Goal: Transaction & Acquisition: Obtain resource

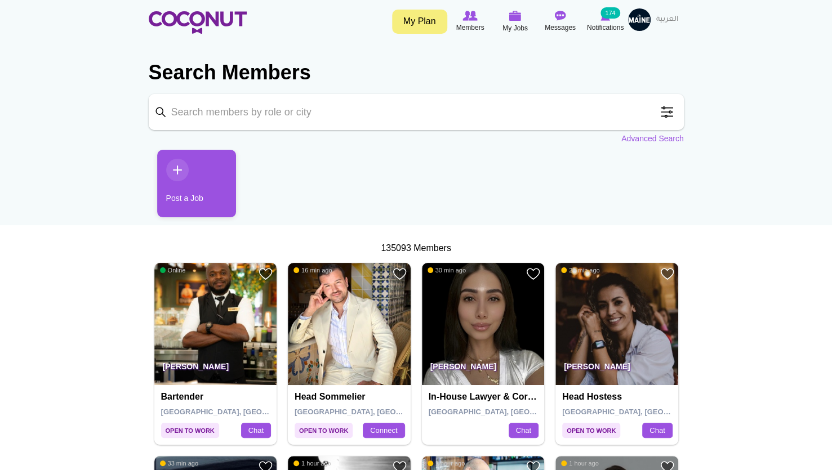
click at [670, 116] on span at bounding box center [667, 112] width 23 height 23
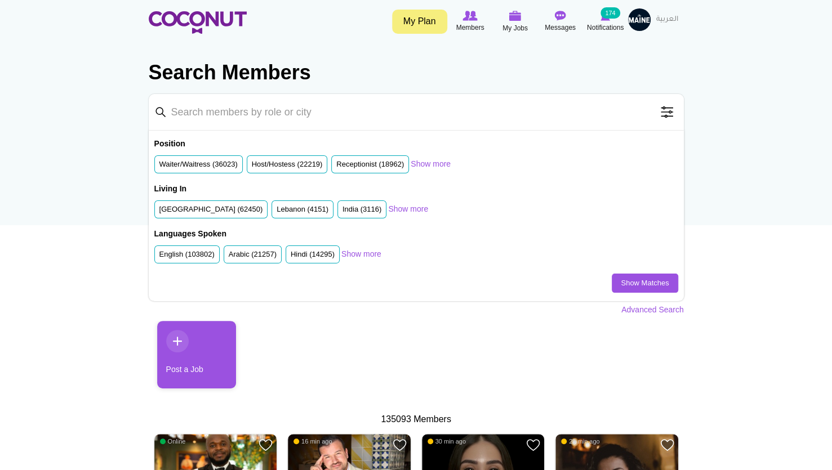
click at [229, 218] on ul "United Arab Emirates (62450) Lebanon (4151) India (3116) South Africa (2444) Un…" at bounding box center [271, 212] width 234 height 23
click at [239, 211] on label "United Arab Emirates (62450)" at bounding box center [211, 210] width 104 height 11
click at [159, 212] on input "United Arab Emirates (62450)" at bounding box center [159, 212] width 0 height 0
click at [631, 281] on link "Show Matches" at bounding box center [645, 283] width 66 height 19
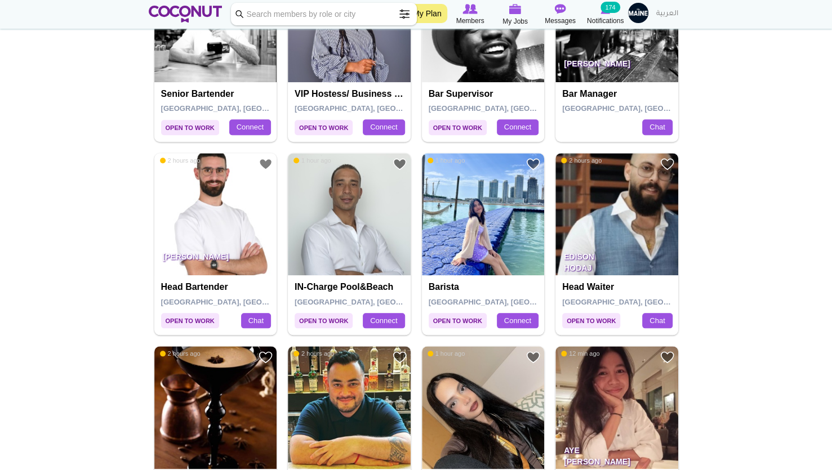
scroll to position [539, 0]
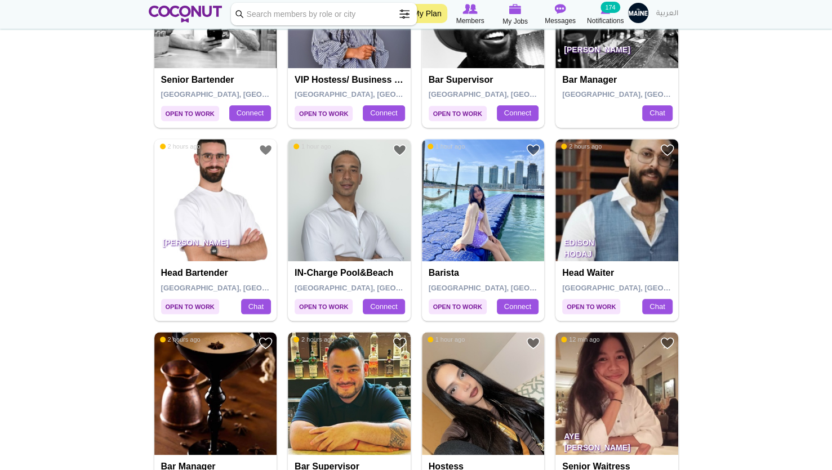
drag, startPoint x: 0, startPoint y: 0, endPoint x: 843, endPoint y: 143, distance: 854.8
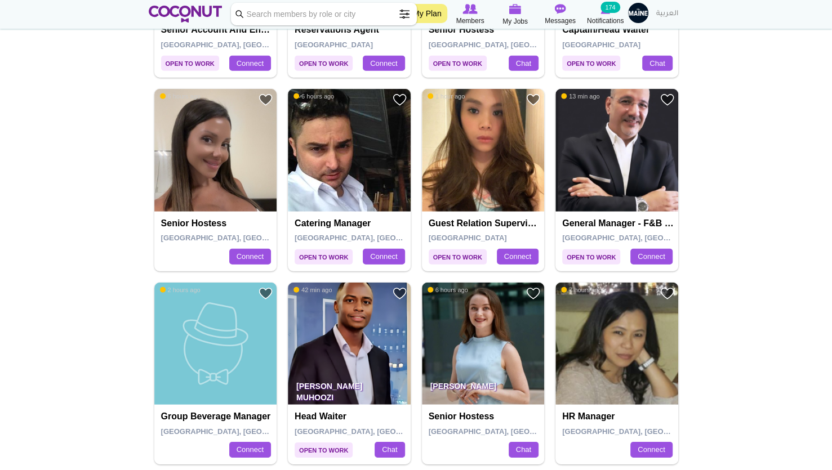
scroll to position [1815, 0]
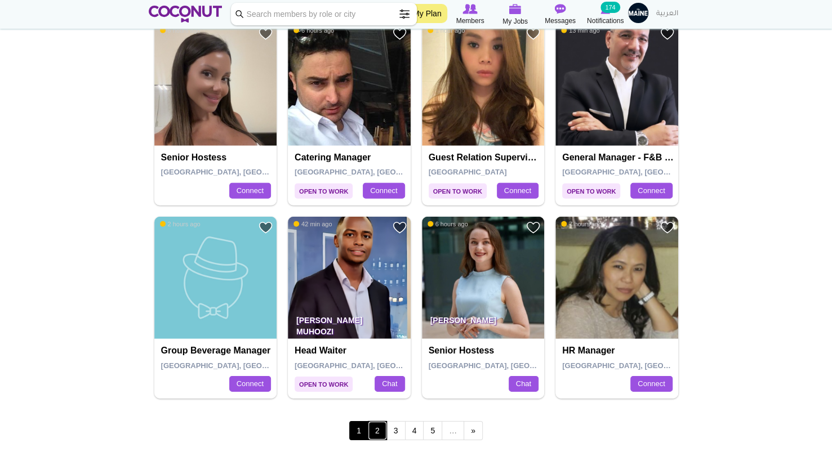
click at [378, 433] on link "2" at bounding box center [377, 430] width 19 height 19
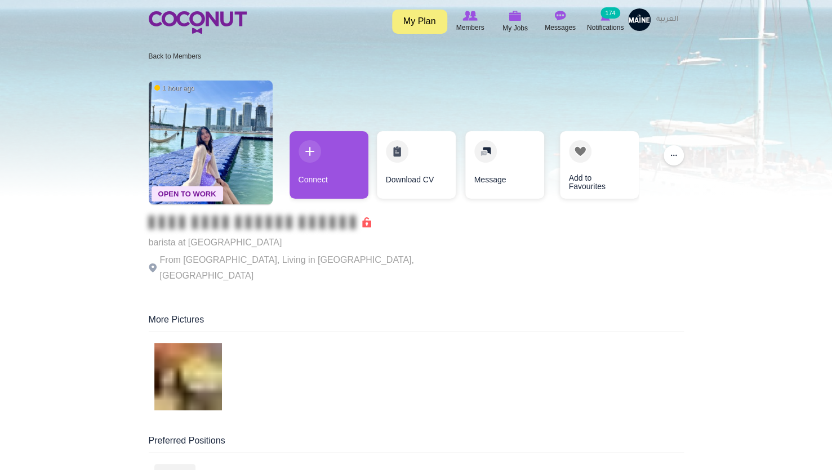
scroll to position [2, 0]
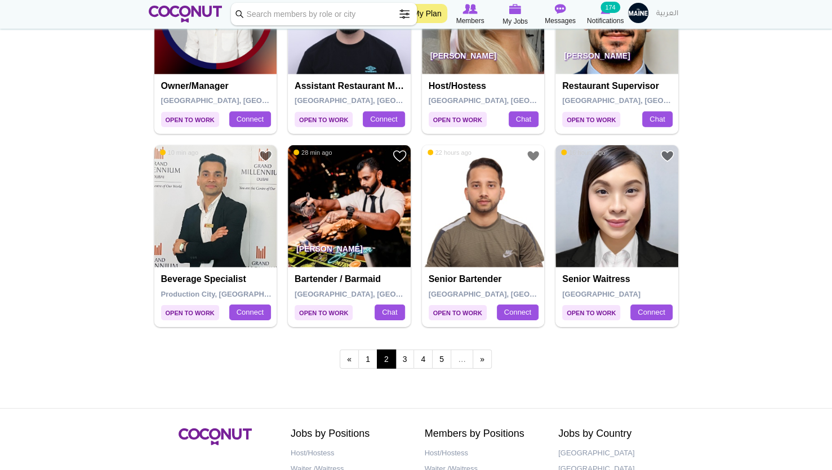
scroll to position [1893, 0]
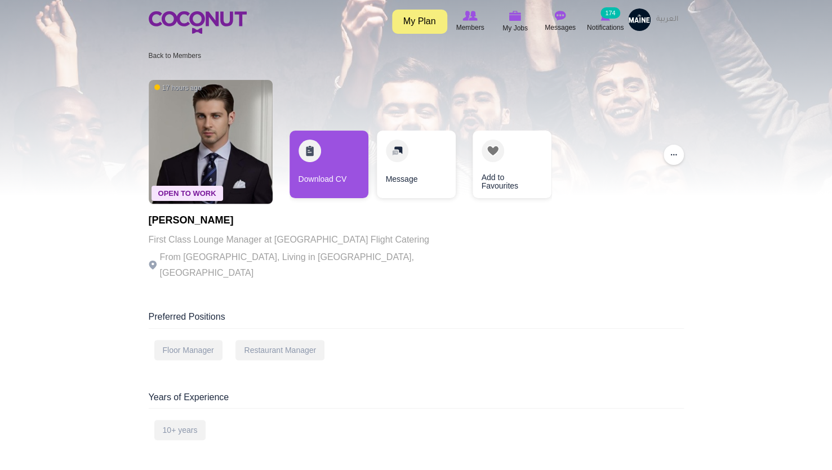
scroll to position [5, 0]
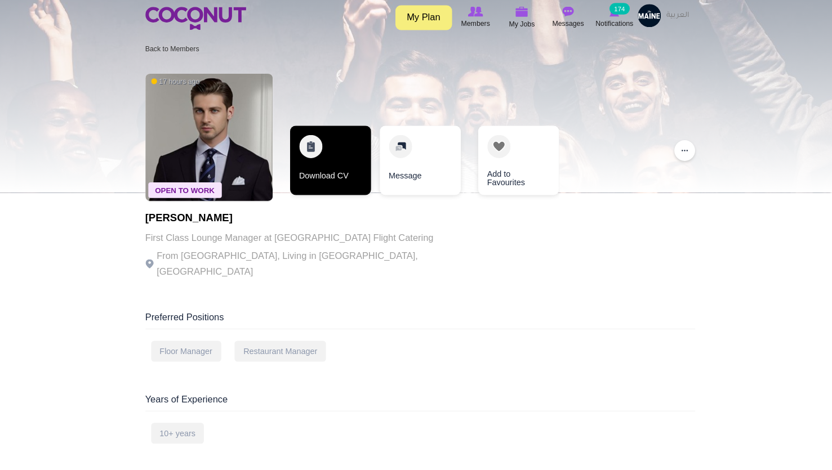
click at [327, 152] on link "Download CV" at bounding box center [329, 161] width 79 height 68
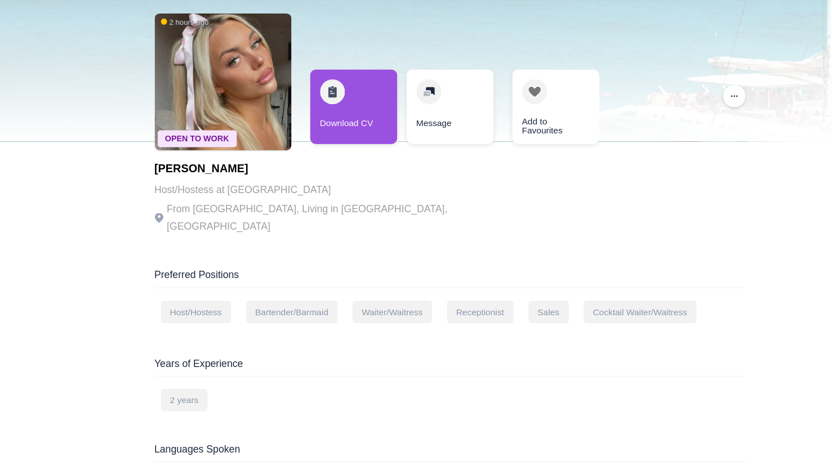
scroll to position [35, 0]
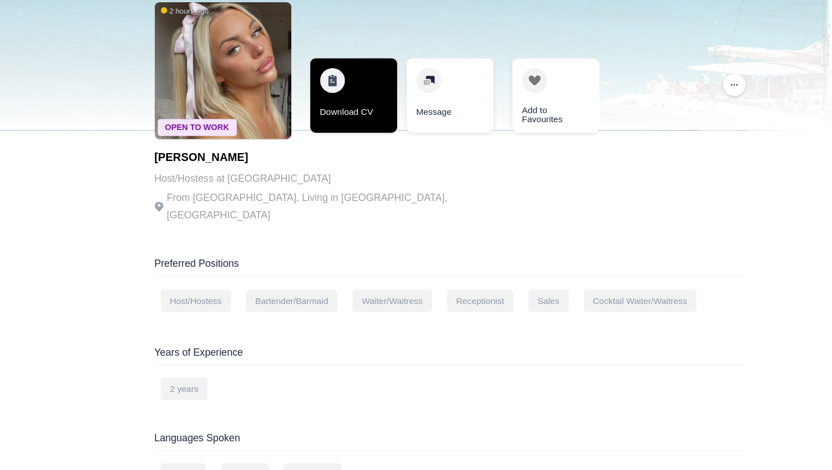
click at [334, 134] on link "Download CV" at bounding box center [329, 131] width 79 height 68
